Goal: Navigation & Orientation: Find specific page/section

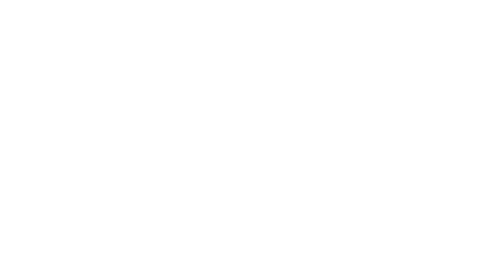
click at [242, 137] on div at bounding box center [242, 137] width 485 height 274
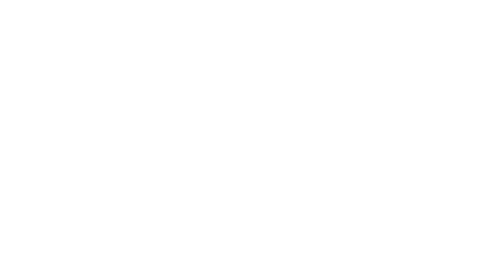
click at [242, 137] on div at bounding box center [242, 137] width 485 height 274
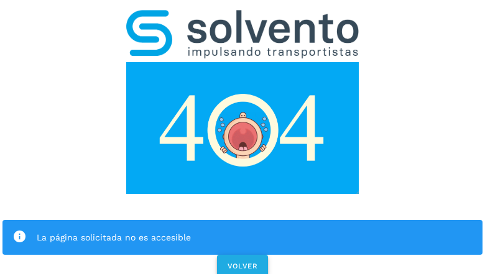
click at [242, 262] on span "VOLVER" at bounding box center [242, 266] width 31 height 9
click at [242, 137] on div "La página solicitada no es accesible VOLVER" at bounding box center [242, 140] width 485 height 280
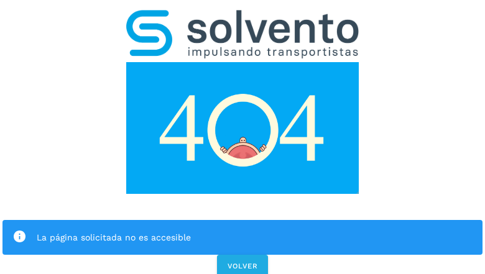
click at [242, 137] on div "La página solicitada no es accesible VOLVER" at bounding box center [242, 140] width 485 height 280
click at [242, 220] on div "La página solicitada no es accesible" at bounding box center [242, 237] width 480 height 35
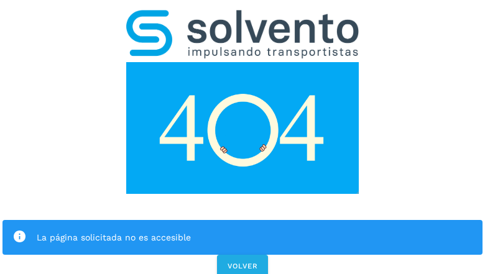
click at [242, 62] on img at bounding box center [242, 128] width 232 height 132
click at [242, 16] on img at bounding box center [242, 34] width 232 height 48
click at [242, 62] on img at bounding box center [242, 128] width 232 height 132
click at [242, 230] on div "La página solicitada no es accesible" at bounding box center [255, 237] width 436 height 15
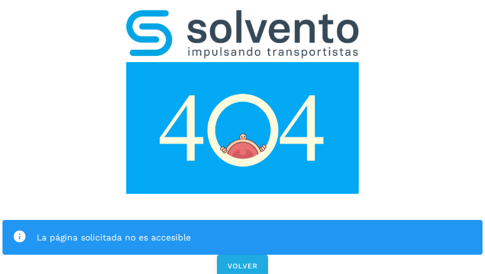
click at [242, 230] on div "La página solicitada no es accesible" at bounding box center [255, 237] width 436 height 15
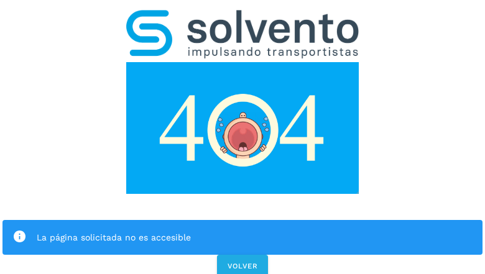
click at [19, 230] on icon at bounding box center [19, 237] width 14 height 14
click at [254, 230] on div "La página solicitada no es accesible" at bounding box center [255, 237] width 436 height 15
click at [242, 262] on span "VOLVER" at bounding box center [242, 266] width 31 height 9
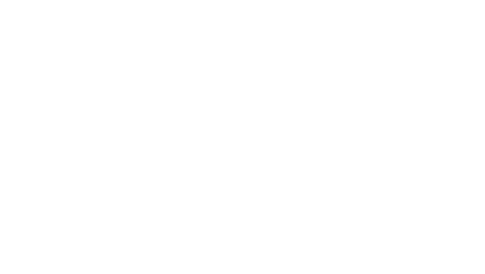
click at [242, 137] on div at bounding box center [242, 137] width 485 height 274
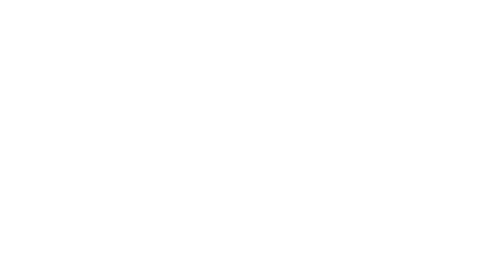
click at [242, 137] on div at bounding box center [242, 137] width 485 height 274
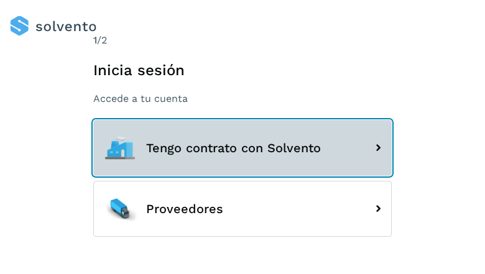
click at [242, 147] on span "Tengo contrato con Solvento" at bounding box center [233, 148] width 175 height 14
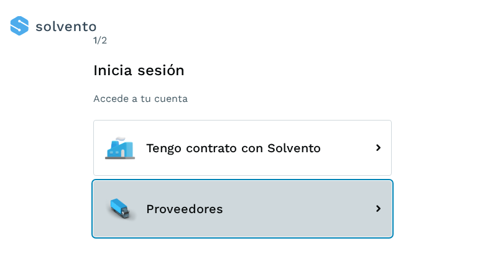
click at [242, 208] on button "Proveedores" at bounding box center [242, 209] width 298 height 56
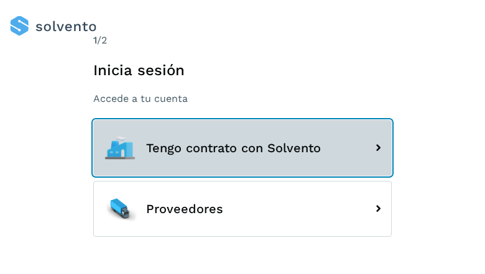
click at [242, 137] on button "Tengo contrato con Solvento" at bounding box center [242, 148] width 298 height 56
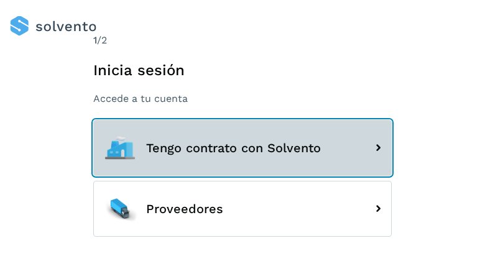
click at [242, 137] on button "Tengo contrato con Solvento" at bounding box center [242, 148] width 298 height 56
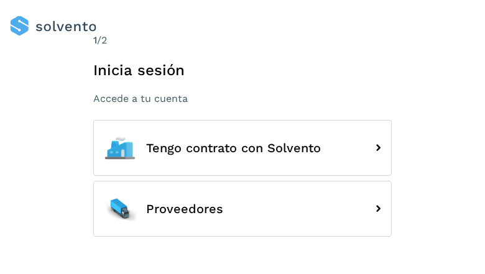
click at [247, 26] on div at bounding box center [252, 26] width 485 height 20
click at [242, 68] on h1 "Inicia sesión" at bounding box center [242, 71] width 298 height 18
click at [242, 40] on div "1 /2" at bounding box center [242, 40] width 298 height 15
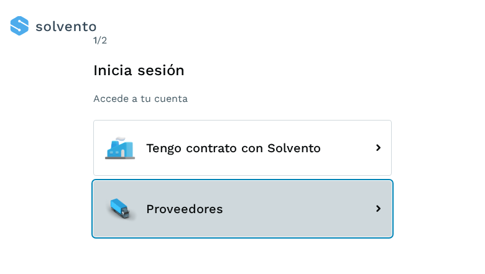
click at [242, 181] on button "Proveedores" at bounding box center [242, 209] width 298 height 56
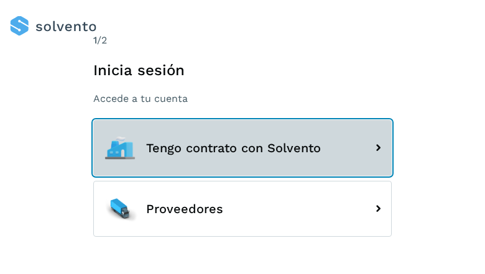
click at [242, 147] on span "Tengo contrato con Solvento" at bounding box center [233, 148] width 175 height 14
click at [120, 147] on div at bounding box center [119, 147] width 37 height 37
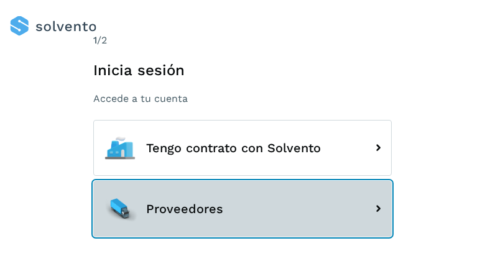
click at [242, 208] on button "Proveedores" at bounding box center [242, 209] width 298 height 56
click at [120, 208] on div at bounding box center [119, 208] width 37 height 37
